Goal: Information Seeking & Learning: Learn about a topic

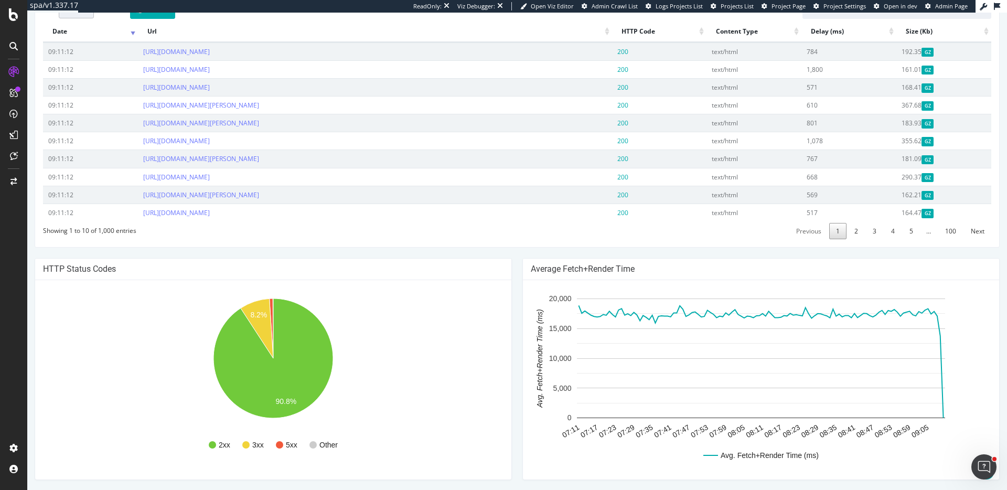
scroll to position [444, 0]
drag, startPoint x: 62, startPoint y: 119, endPoint x: 355, endPoint y: 0, distance: 316.0
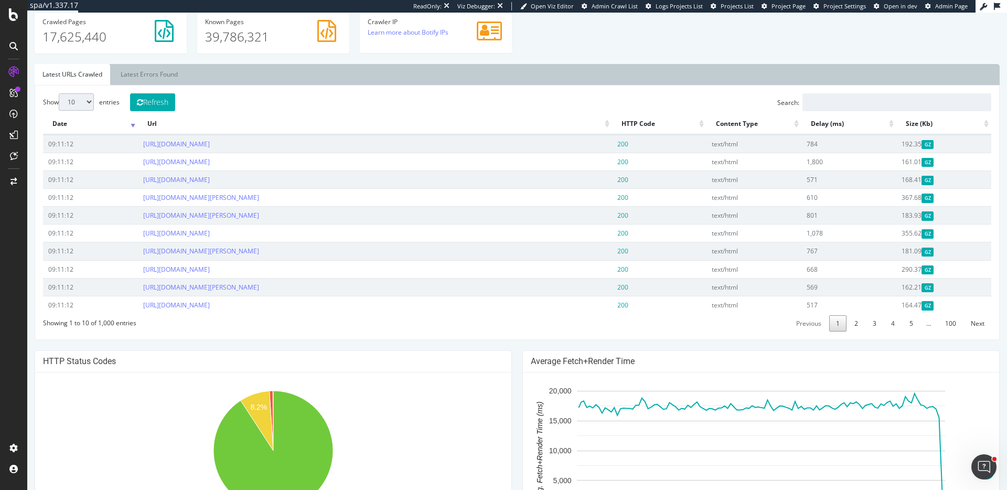
scroll to position [0, 0]
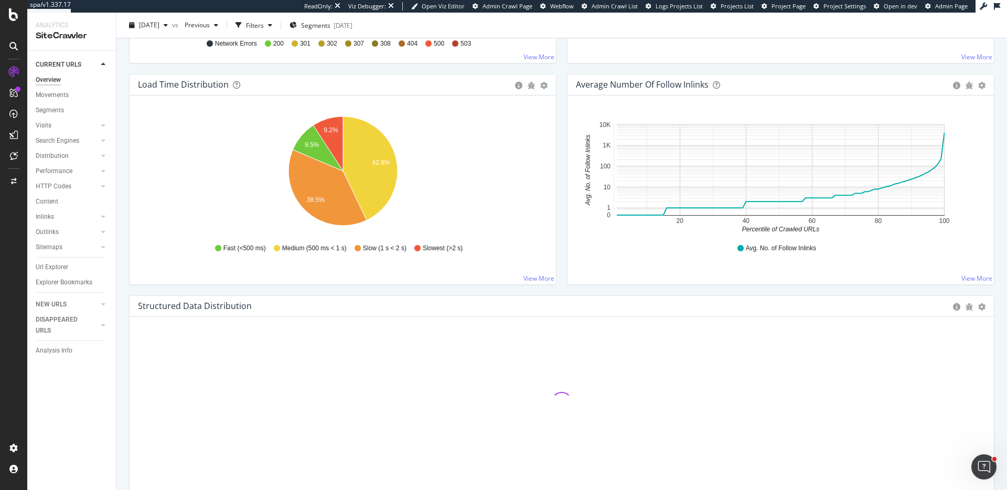
scroll to position [780, 0]
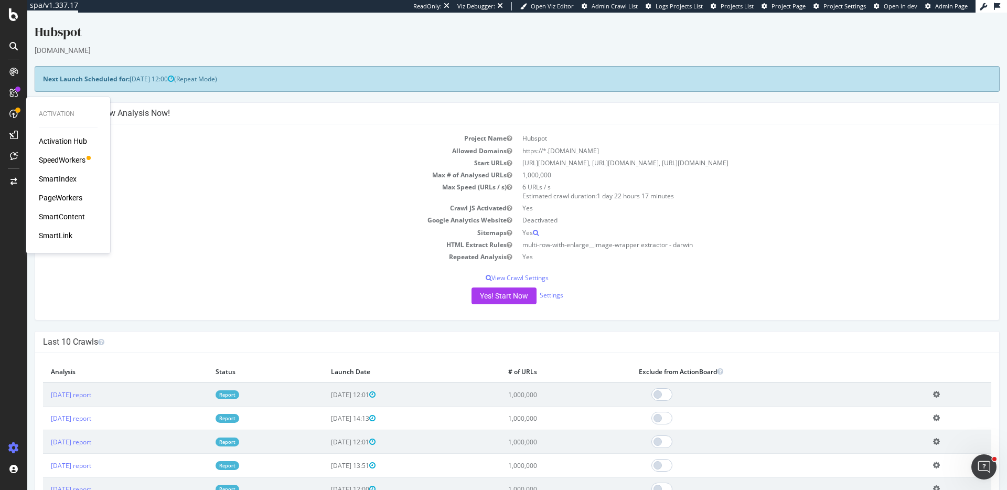
click at [58, 152] on div "Activation Hub SpeedWorkers SmartIndex PageWorkers SmartContent SmartLink" at bounding box center [68, 188] width 59 height 105
click at [64, 160] on div "SpeedWorkers" at bounding box center [62, 160] width 47 height 10
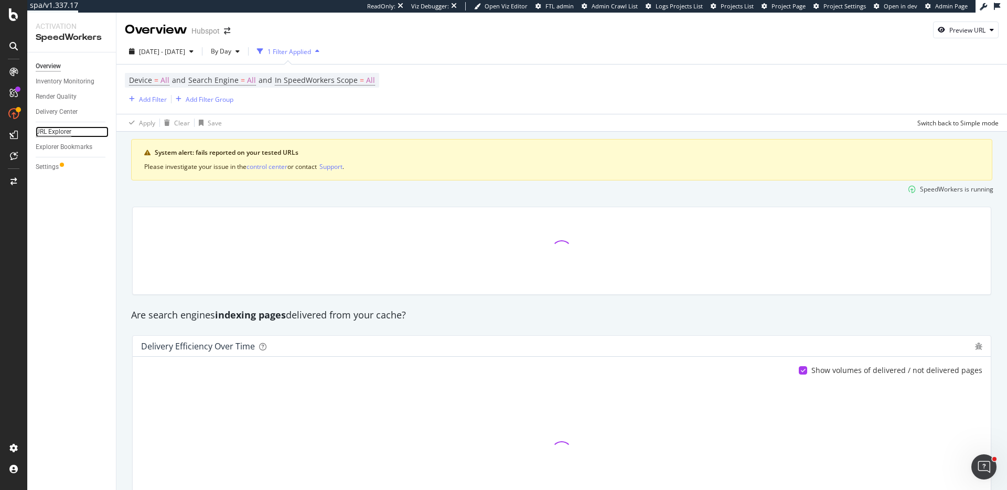
click at [58, 127] on div "URL Explorer" at bounding box center [54, 131] width 36 height 11
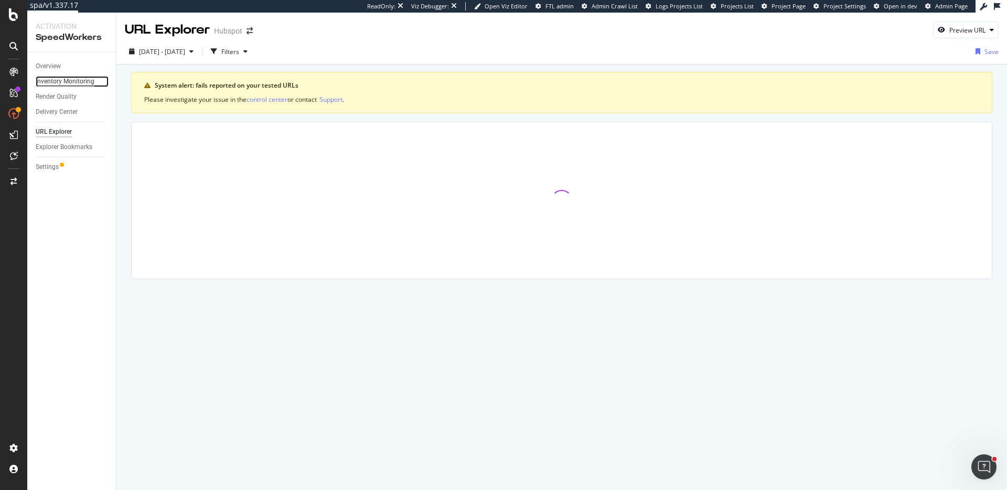
click at [76, 79] on div "Inventory Monitoring" at bounding box center [65, 81] width 59 height 11
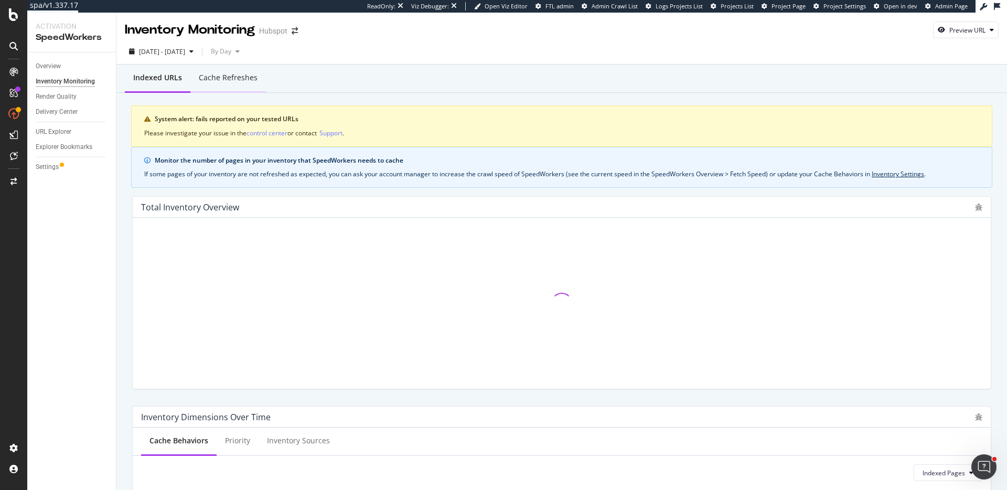
click at [245, 82] on div "Cache refreshes" at bounding box center [228, 77] width 59 height 10
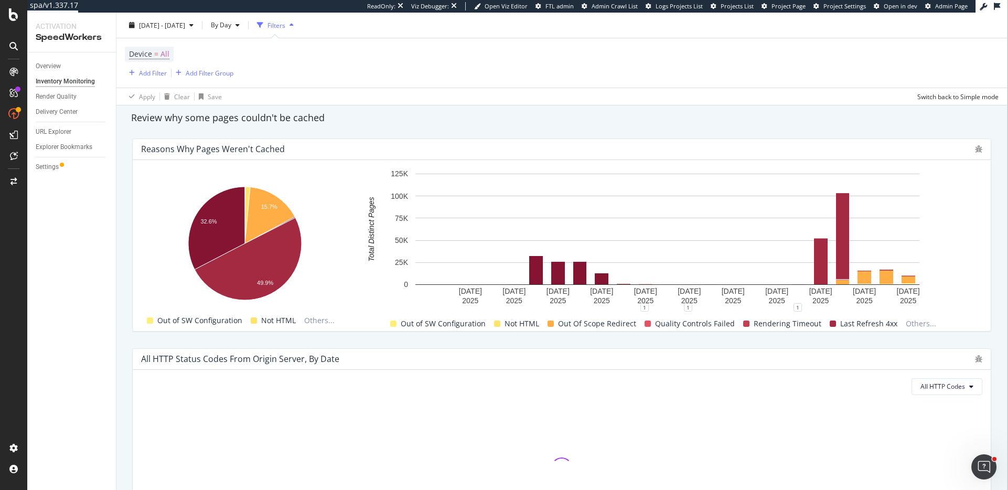
scroll to position [651, 0]
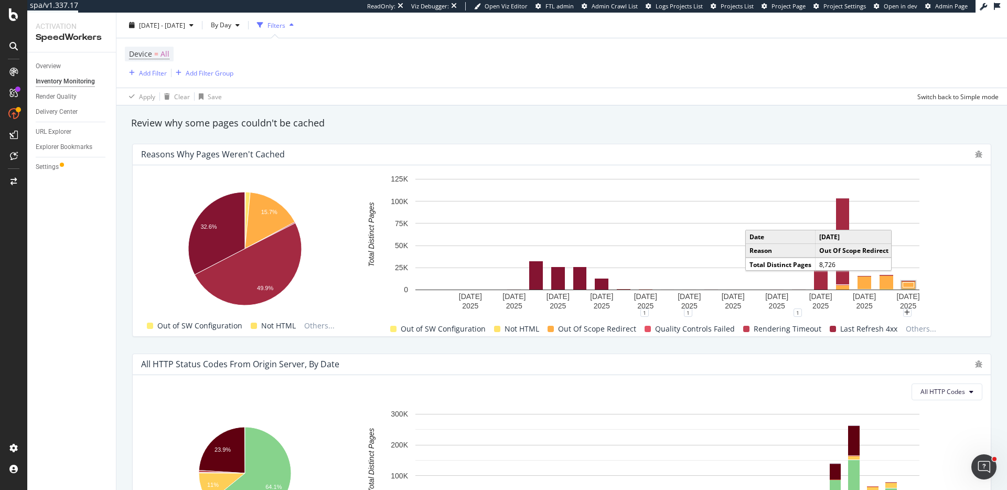
click at [911, 284] on rect "A chart." at bounding box center [908, 284] width 11 height 5
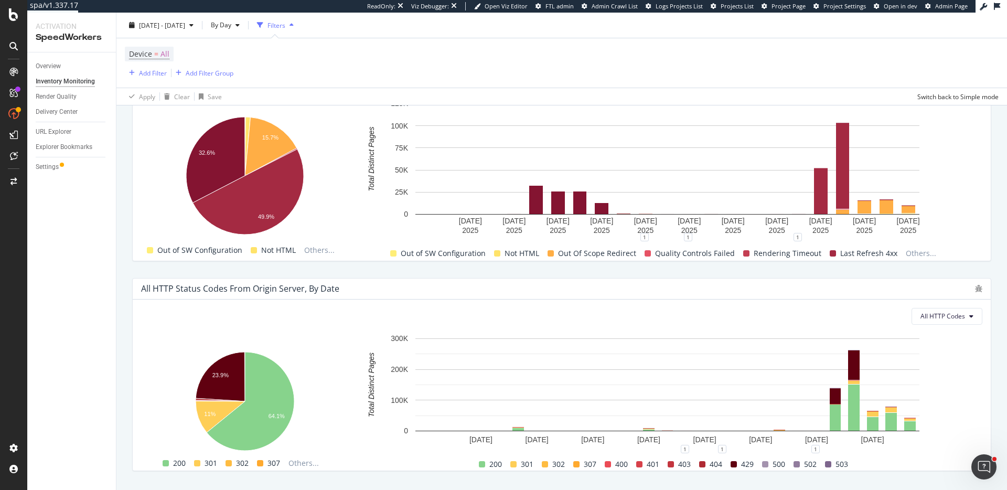
scroll to position [753, 0]
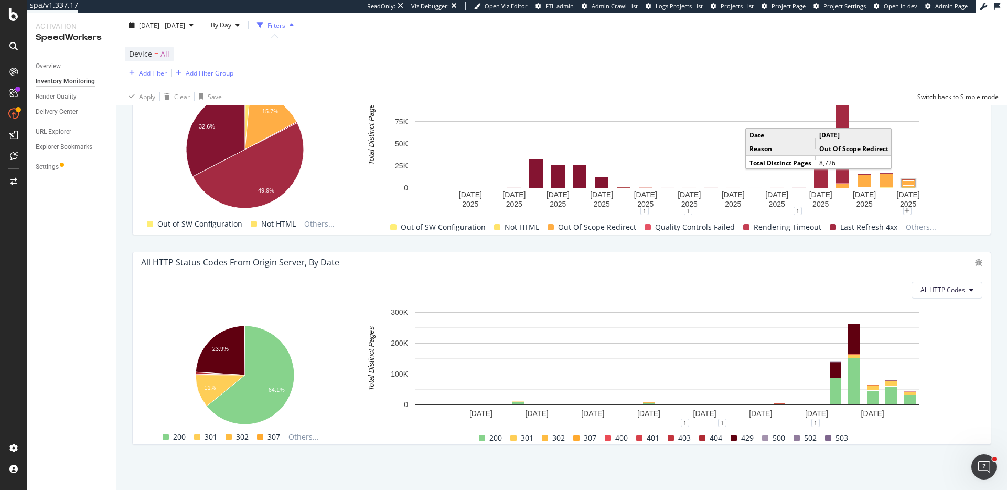
click at [909, 185] on rect "A chart." at bounding box center [908, 182] width 11 height 5
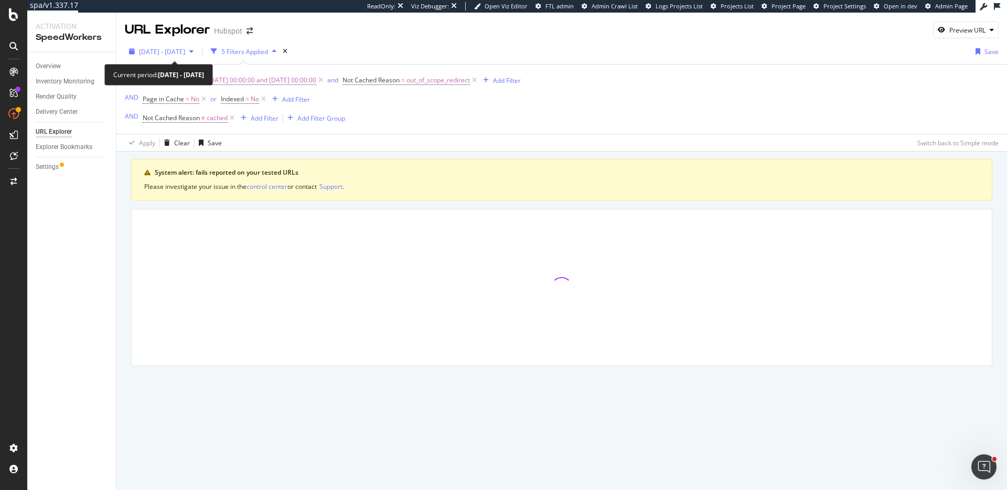
click at [182, 44] on div "2025 Aug. 13th - Sep. 8th" at bounding box center [161, 52] width 73 height 16
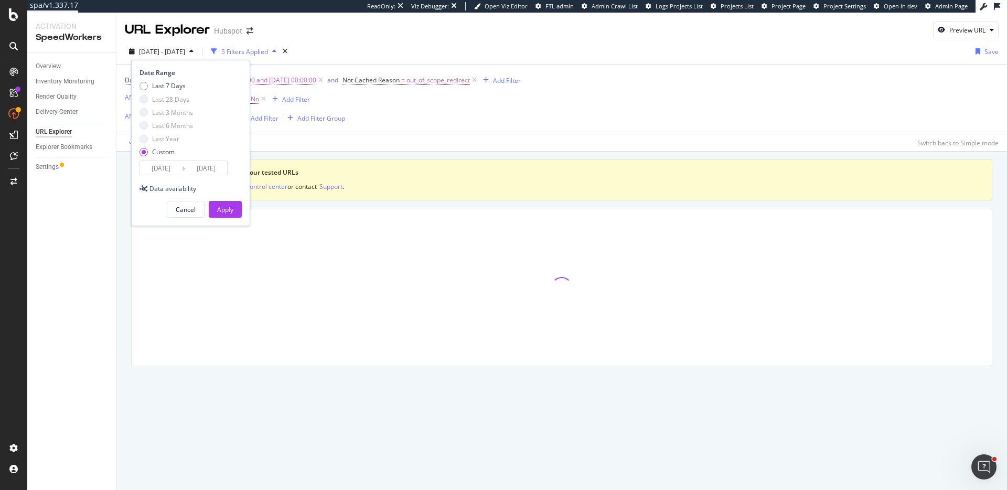
click at [341, 96] on div "Date Time (Cache) between 2025-09-08 00:00:00 and 2025-09-09 00:00:00 and Not C…" at bounding box center [323, 99] width 396 height 52
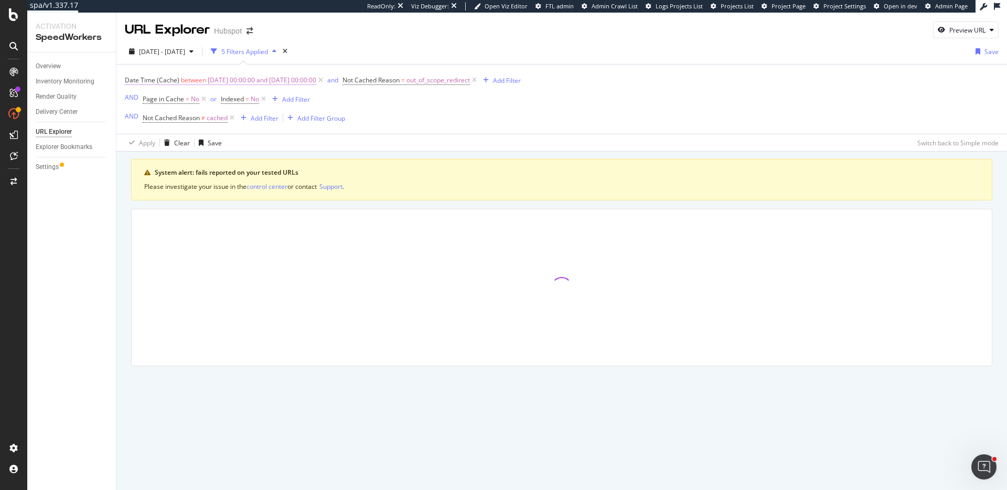
click at [249, 77] on span "2025-09-08 00:00:00 and 2025-09-09 00:00:00" at bounding box center [262, 80] width 109 height 15
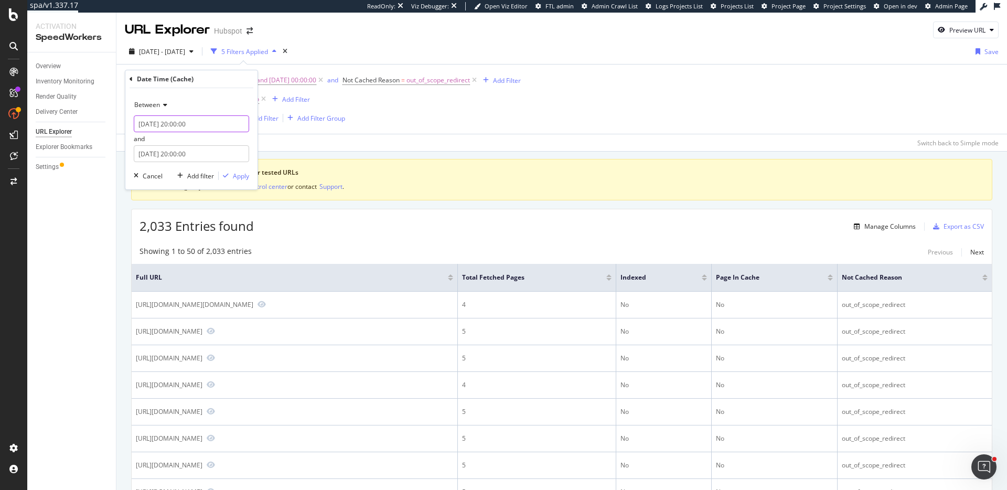
click at [173, 124] on input "2025-09-07 20:00:00" at bounding box center [191, 123] width 115 height 17
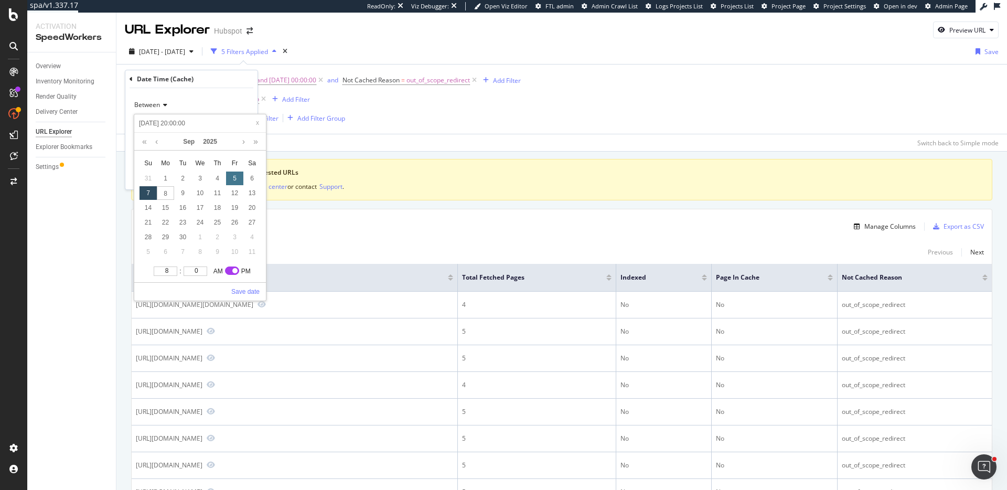
click at [234, 177] on div "5" at bounding box center [234, 179] width 17 height 14
type input "2025-09-05 20:00:00"
click at [250, 291] on link "Save date" at bounding box center [245, 291] width 28 height 9
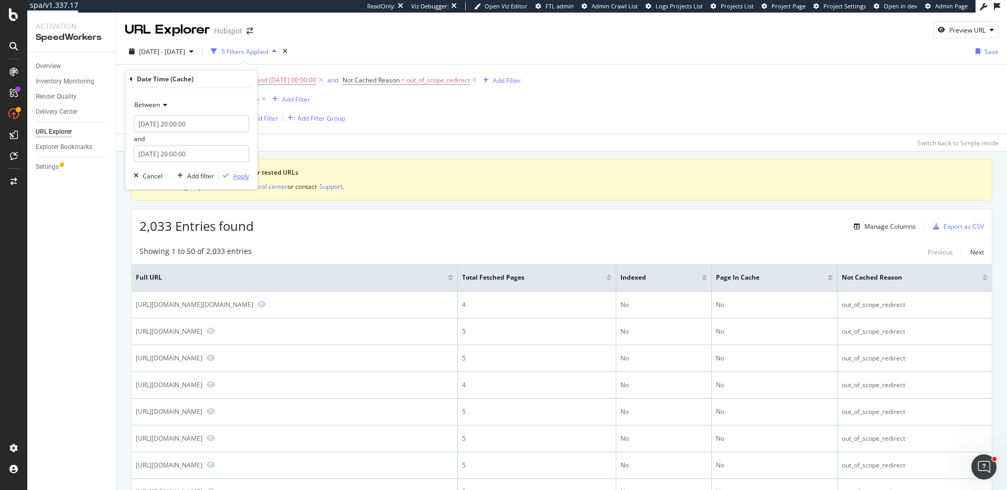
click at [237, 178] on div "Apply" at bounding box center [241, 176] width 16 height 9
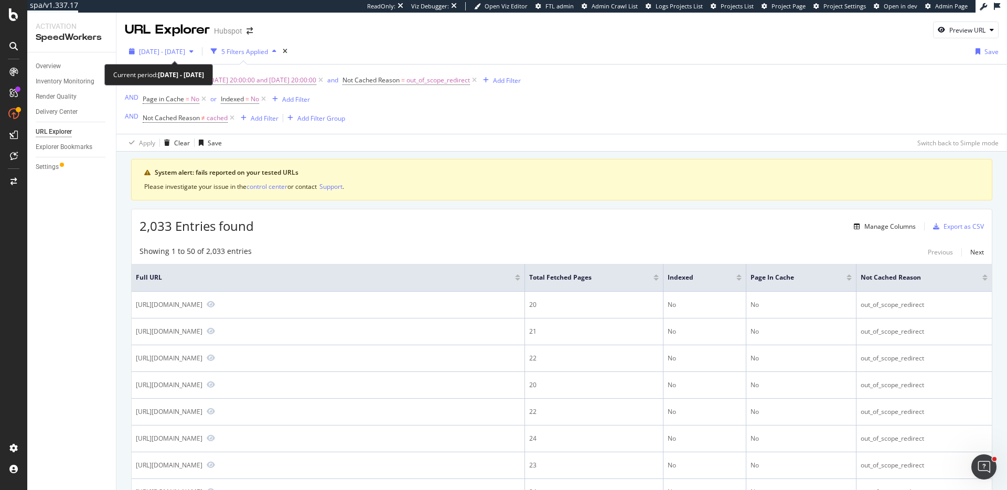
click at [155, 46] on div "2025 Aug. 13th - Sep. 8th" at bounding box center [161, 52] width 73 height 16
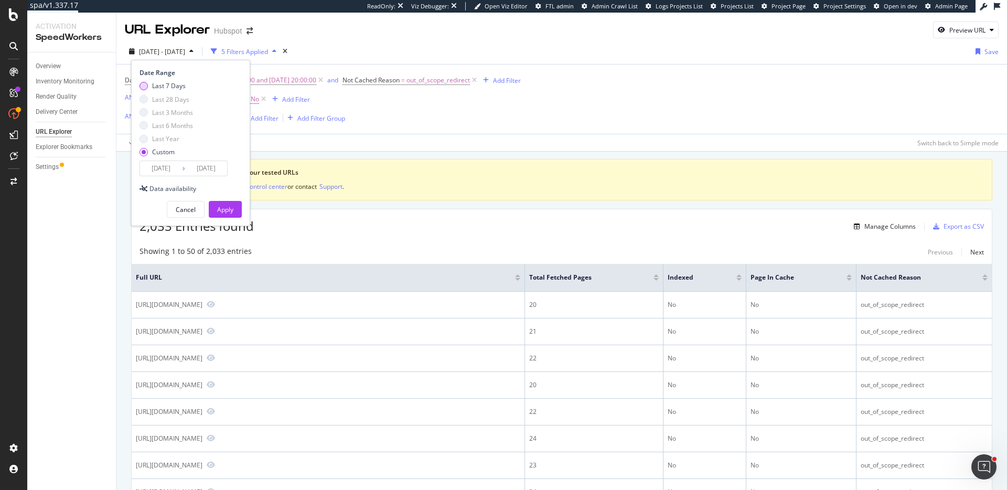
click at [180, 81] on div "Last 7 Days" at bounding box center [169, 85] width 34 height 9
type input "2025/09/02"
drag, startPoint x: 223, startPoint y: 205, endPoint x: 228, endPoint y: 201, distance: 6.1
click at [222, 205] on div "Apply" at bounding box center [225, 209] width 16 height 9
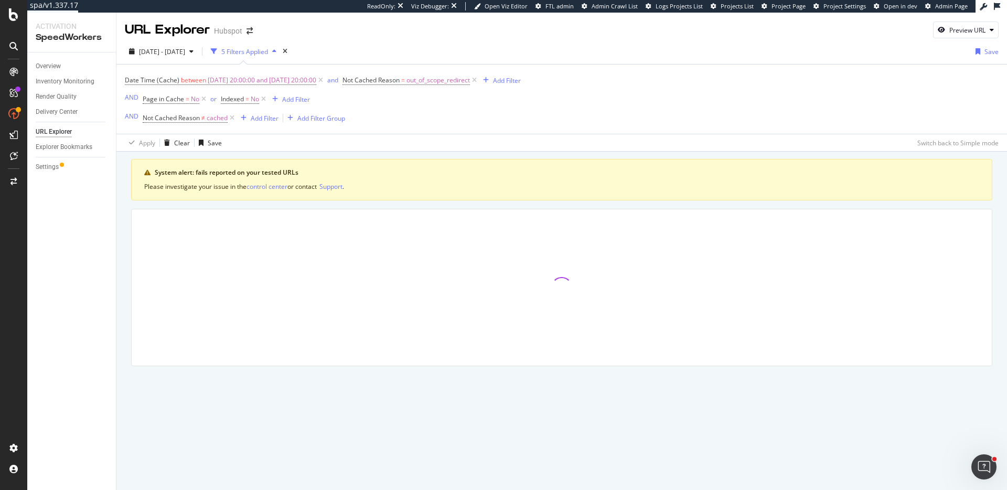
click at [325, 80] on icon at bounding box center [320, 80] width 9 height 10
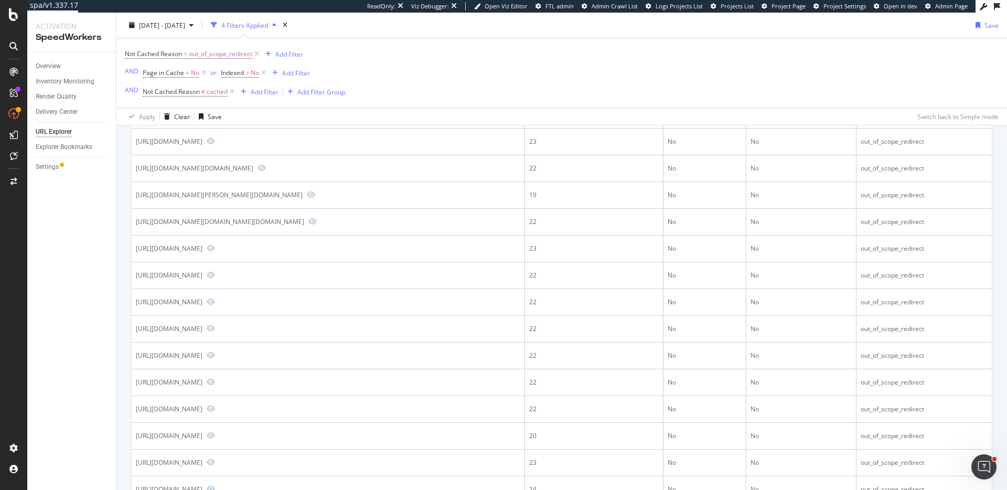
scroll to position [623, 0]
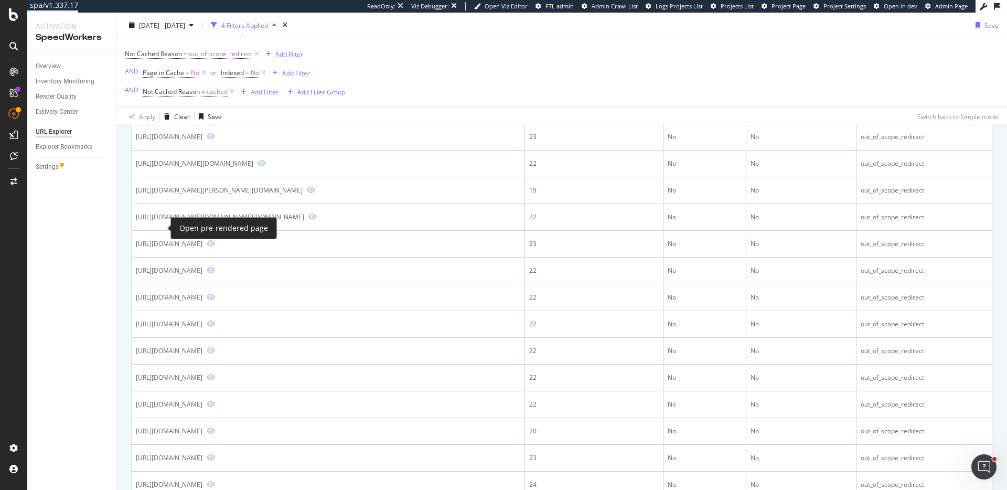
click at [308, 33] on icon "Preview https://offers.hubspot.com/es/thank-you/impacto-ia-marketing-roi?hubs_p…" at bounding box center [312, 29] width 8 height 7
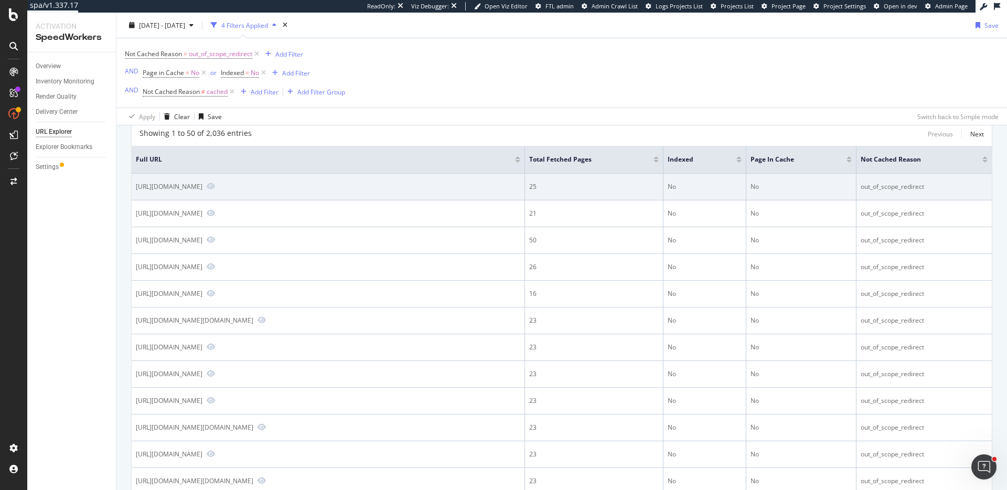
scroll to position [119, 0]
click at [215, 184] on icon "Preview https://offers.hubspot.com/2014-state-of-inbound?__hssc=196495347.1.172…" at bounding box center [211, 185] width 8 height 7
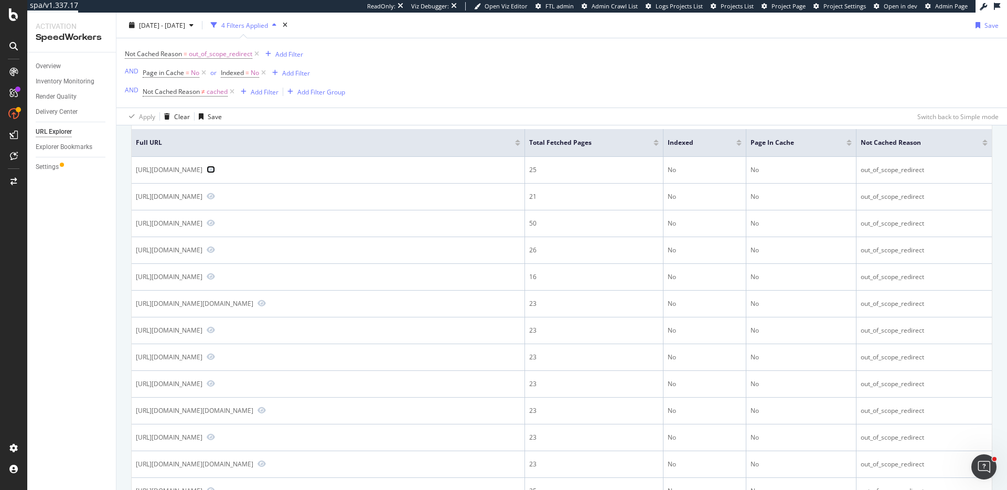
scroll to position [148, 0]
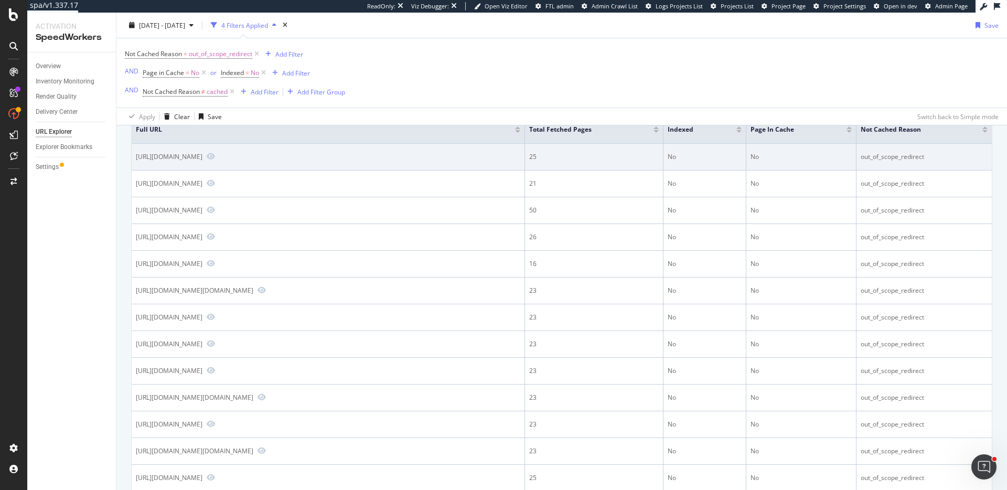
drag, startPoint x: 283, startPoint y: 157, endPoint x: 294, endPoint y: 156, distance: 10.5
click at [202, 156] on div "https://offers.hubspot.com/2014-state-of-inbound?__hssc=196495347.1.17267040001…" at bounding box center [169, 156] width 67 height 9
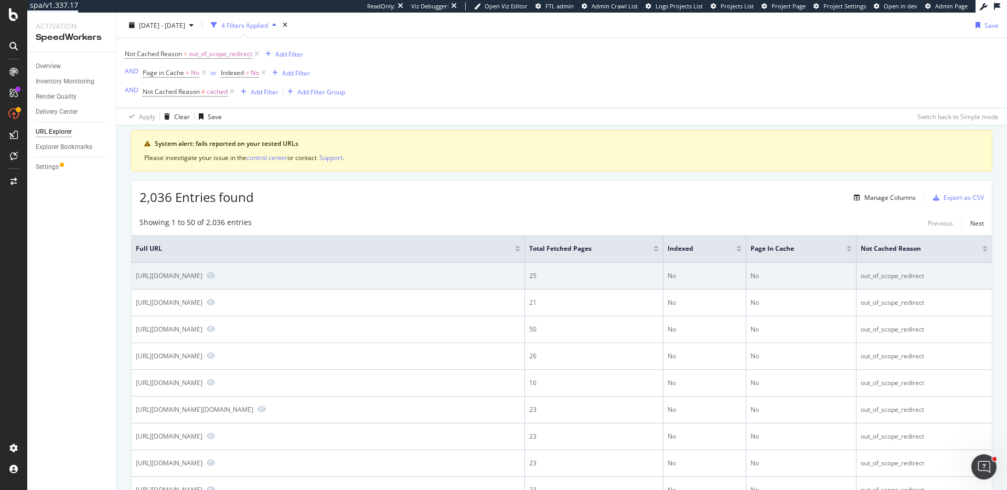
scroll to position [0, 0]
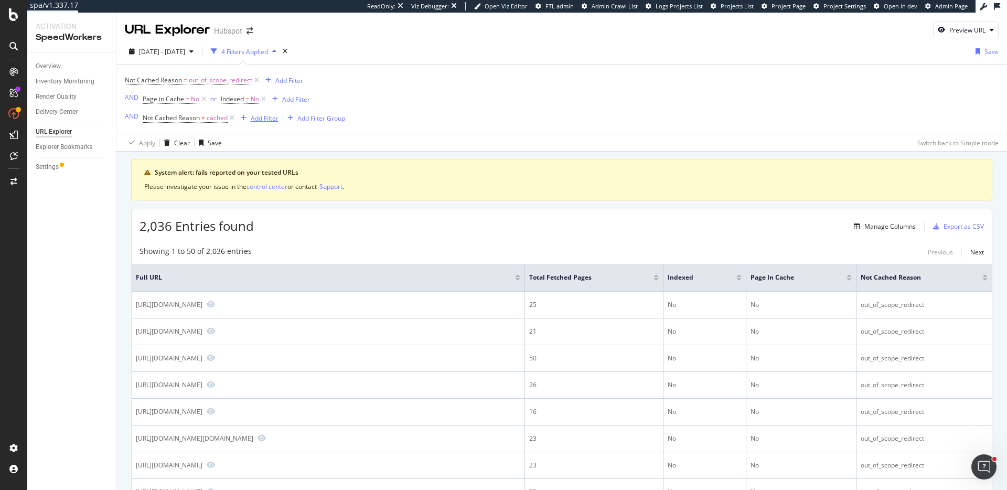
click at [274, 119] on div "Add Filter" at bounding box center [265, 118] width 28 height 9
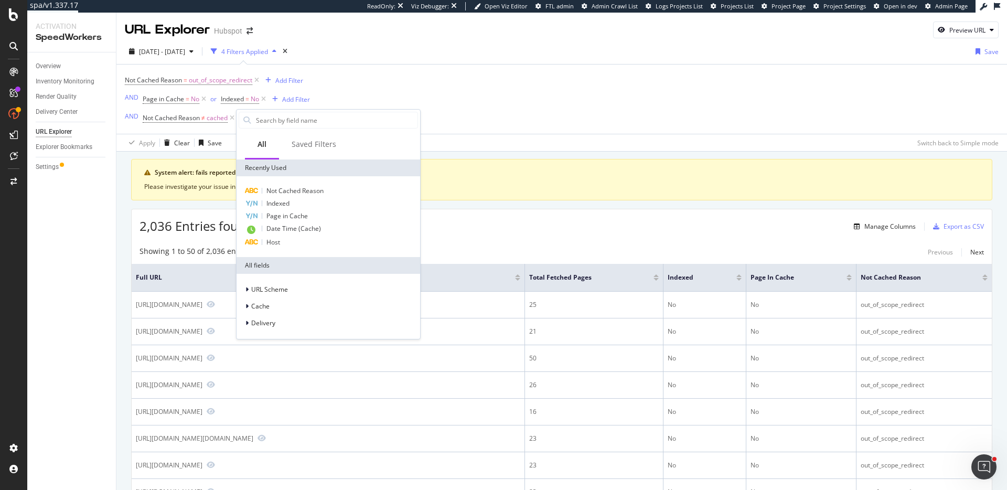
click at [456, 89] on div "Not Cached Reason = out_of_scope_redirect Add Filter AND Page in Cache = No or …" at bounding box center [562, 99] width 874 height 69
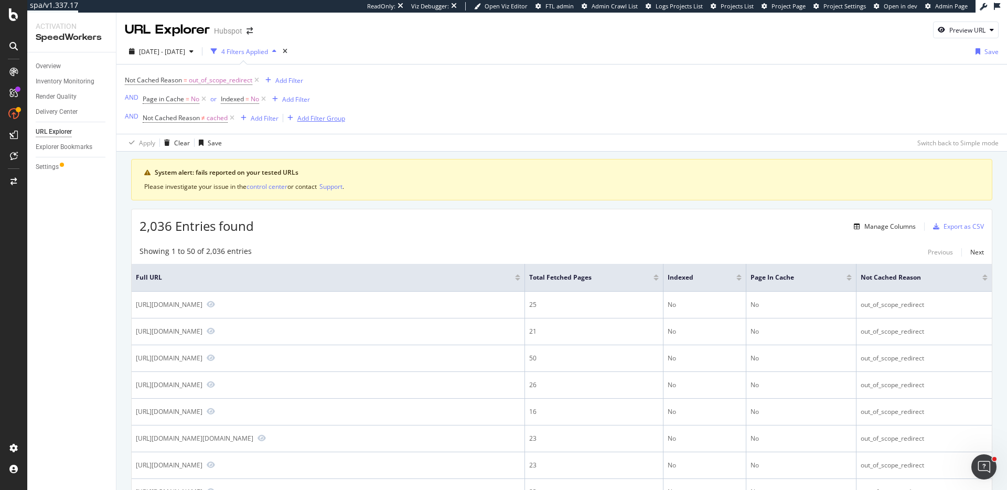
click at [325, 121] on div "Add Filter Group" at bounding box center [321, 118] width 48 height 9
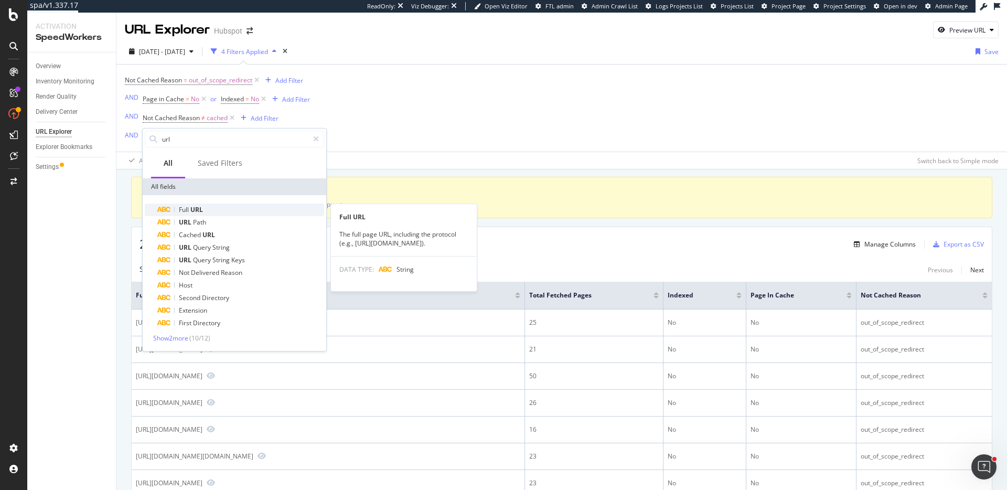
type input "url"
click at [207, 207] on div "Full URL" at bounding box center [240, 209] width 167 height 13
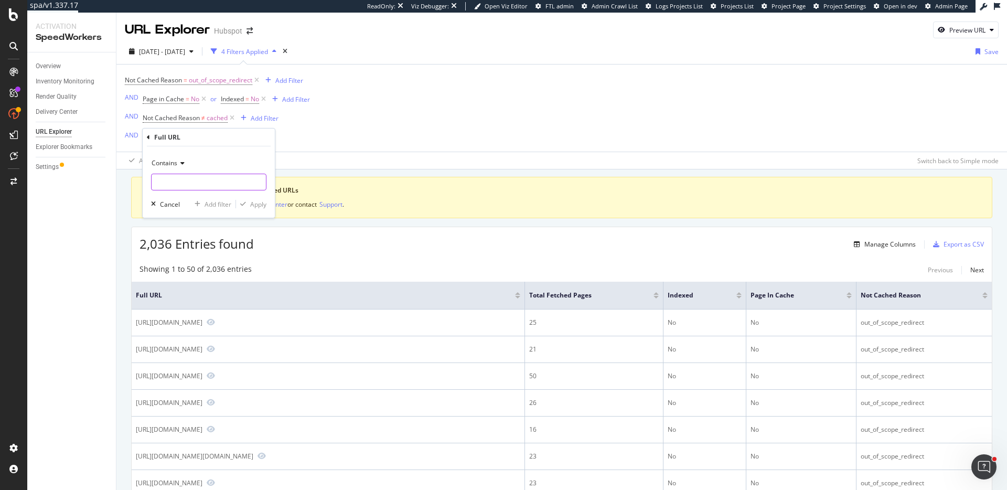
click at [193, 180] on input "text" at bounding box center [209, 182] width 114 height 17
type input "thank-you"
click at [253, 204] on div "Apply" at bounding box center [258, 204] width 16 height 9
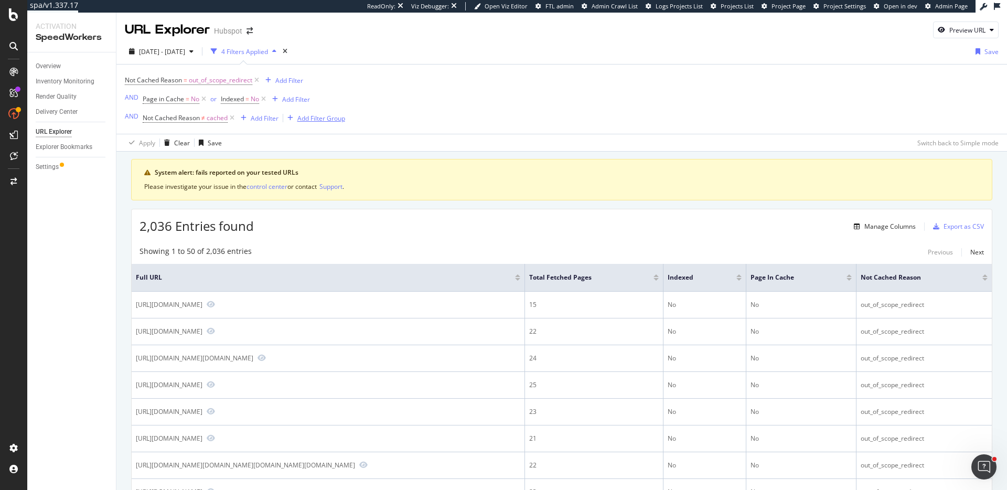
click at [324, 119] on div "Add Filter Group" at bounding box center [321, 118] width 48 height 9
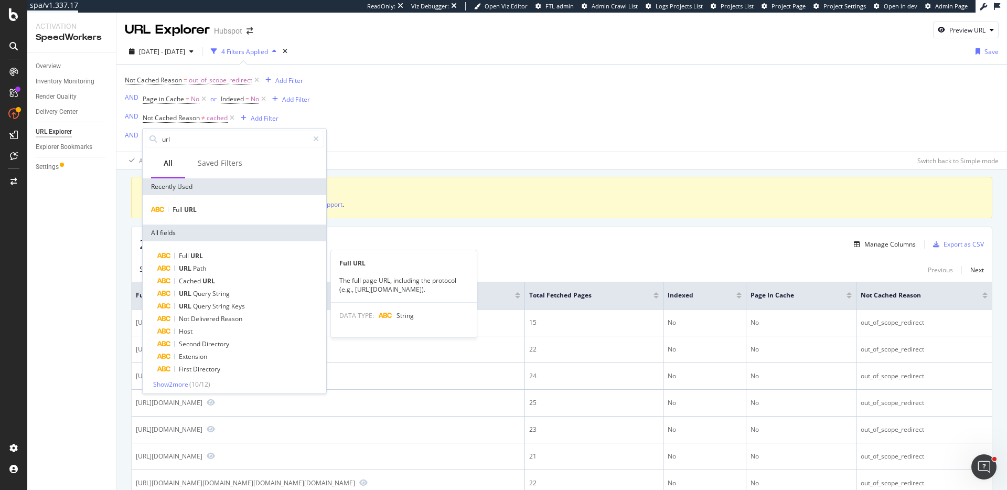
click at [195, 254] on span "URL" at bounding box center [196, 255] width 13 height 9
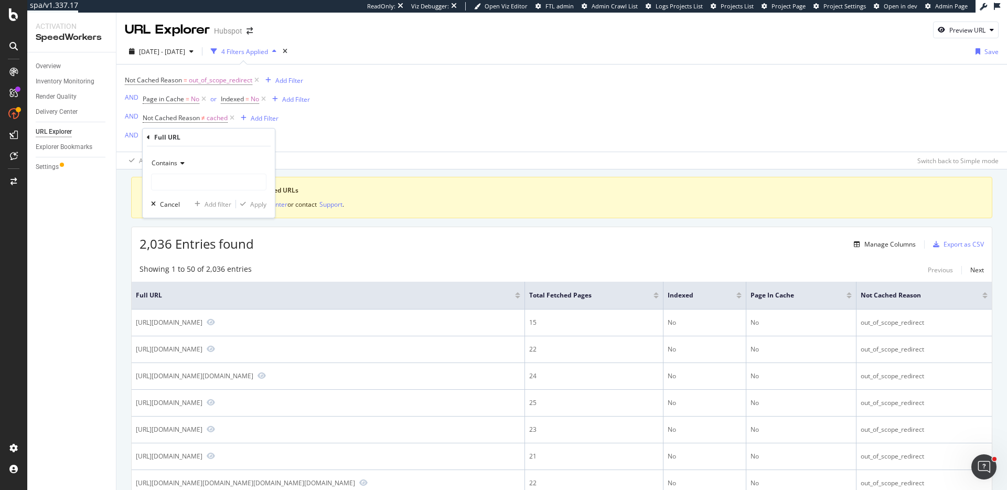
click at [173, 167] on div "Contains" at bounding box center [208, 163] width 115 height 17
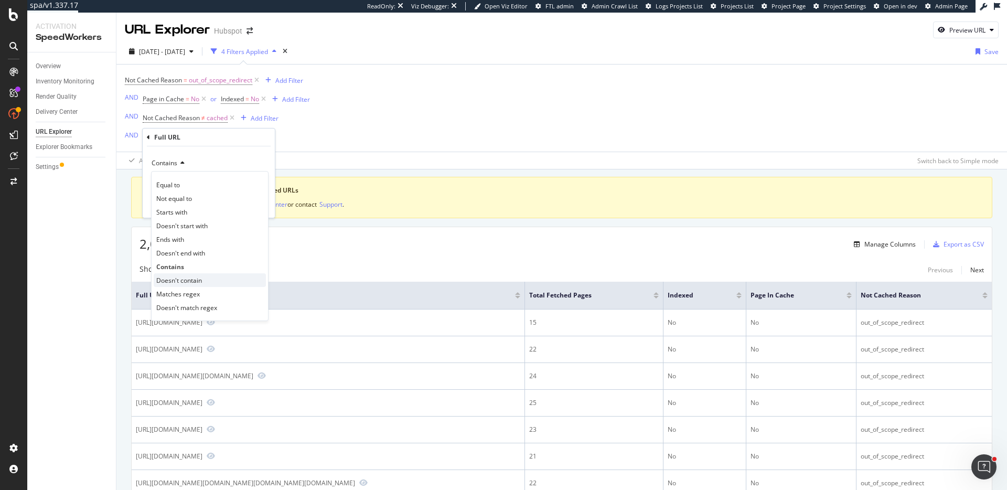
click at [203, 277] on div "Doesn't contain" at bounding box center [210, 280] width 112 height 14
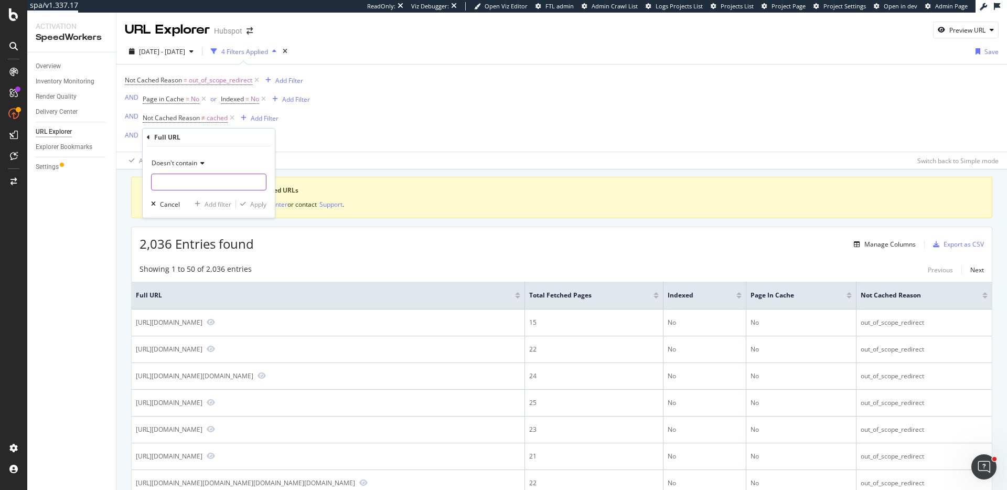
click at [217, 188] on input "text" at bounding box center [209, 182] width 114 height 17
type input "thank-you"
click at [256, 205] on div "Apply" at bounding box center [258, 204] width 16 height 9
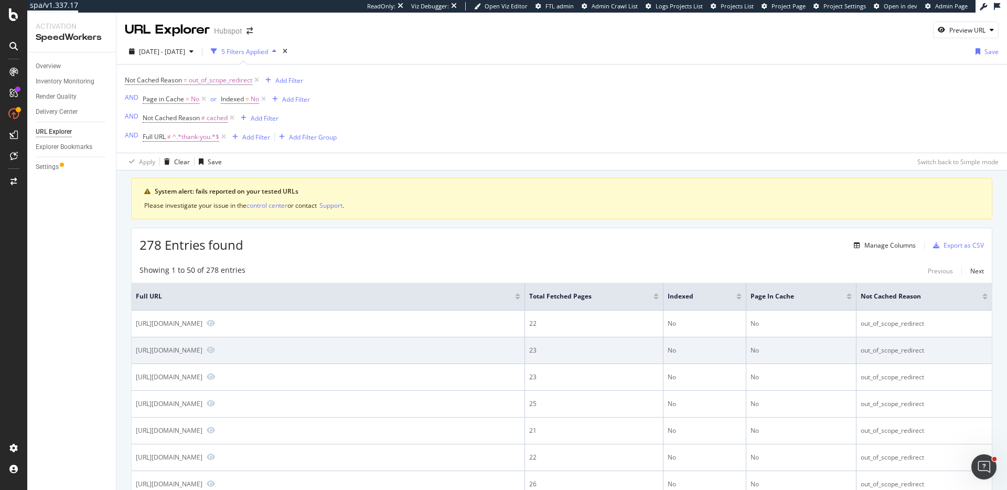
click at [202, 346] on div "https://offers.hubspot.com/2014-state-of-inbound?__hssc=118612054.1.17268768001…" at bounding box center [169, 350] width 67 height 9
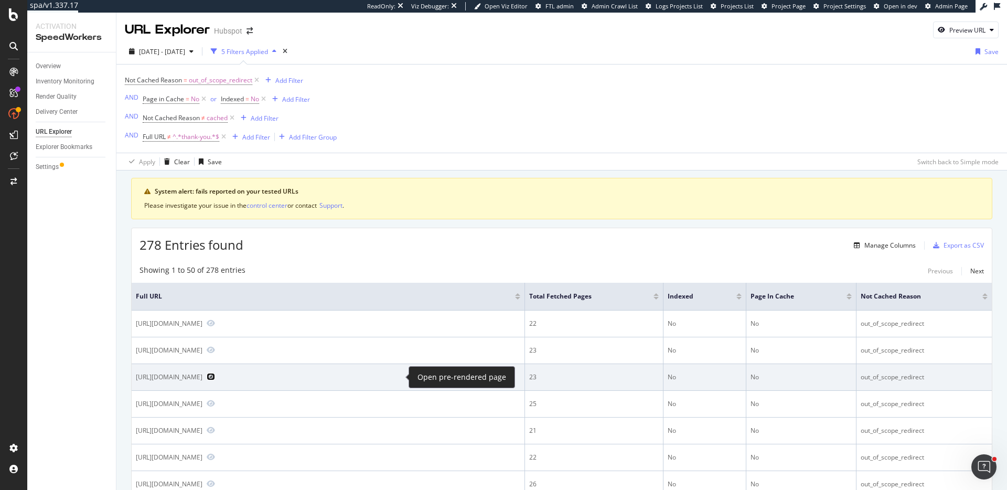
click at [215, 376] on icon "Preview https://offers.hubspot.com/es/voces-marketing-ventas-latam?hubspot_post…" at bounding box center [211, 376] width 8 height 7
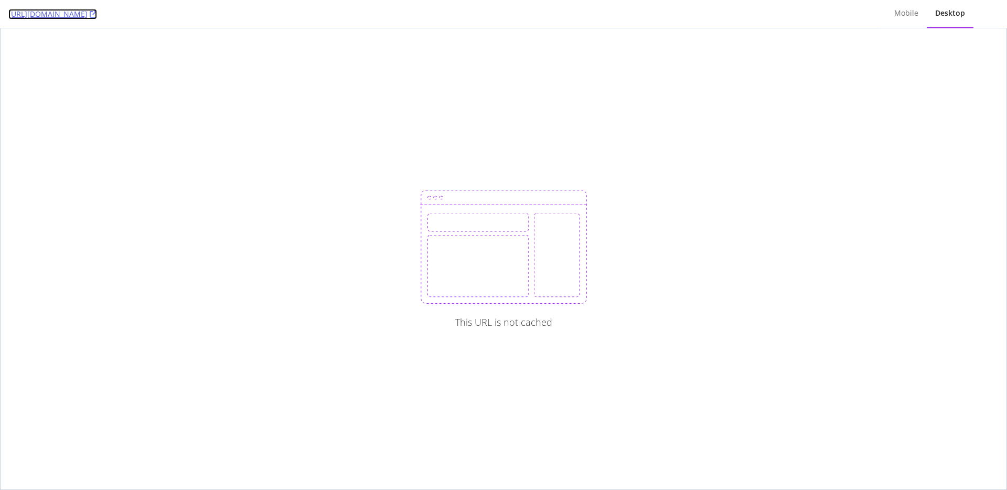
click at [97, 17] on icon at bounding box center [93, 13] width 7 height 7
